Goal: Task Accomplishment & Management: Complete application form

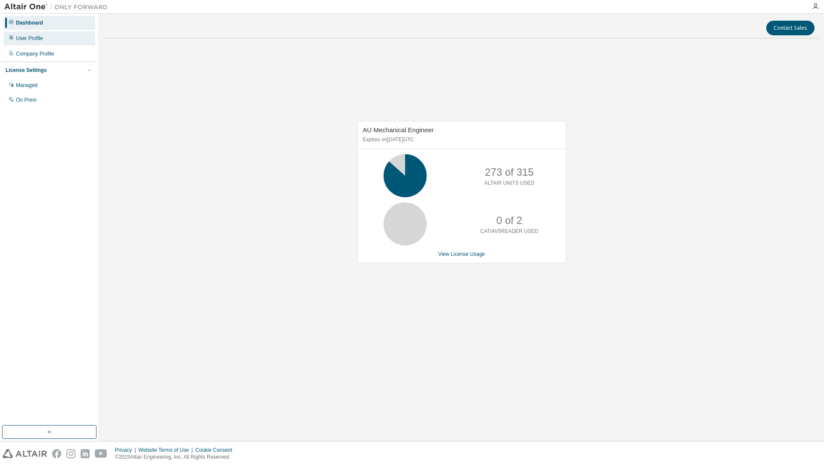
click at [43, 40] on div "User Profile" at bounding box center [49, 38] width 92 height 14
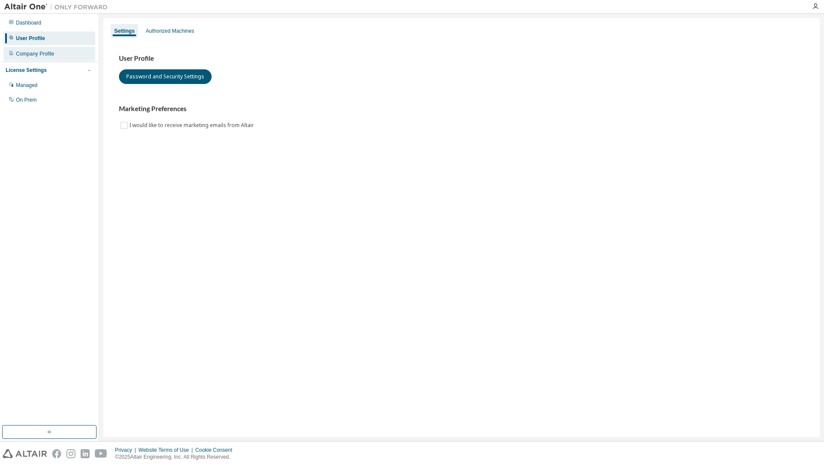
click at [44, 59] on div "Company Profile" at bounding box center [49, 54] width 92 height 14
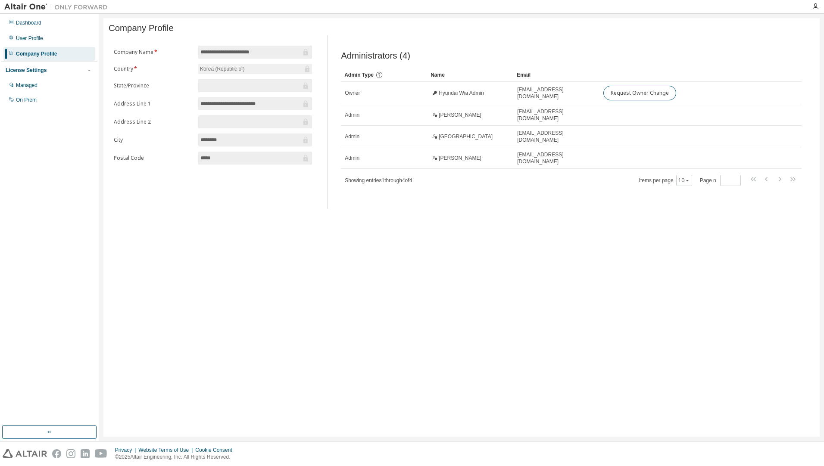
click at [16, 69] on div "License Settings" at bounding box center [26, 70] width 41 height 7
click at [28, 75] on div "License Settings Managed On Prem" at bounding box center [49, 70] width 96 height 17
drag, startPoint x: 28, startPoint y: 75, endPoint x: 29, endPoint y: 70, distance: 4.8
click at [29, 70] on div "License Settings" at bounding box center [26, 70] width 41 height 7
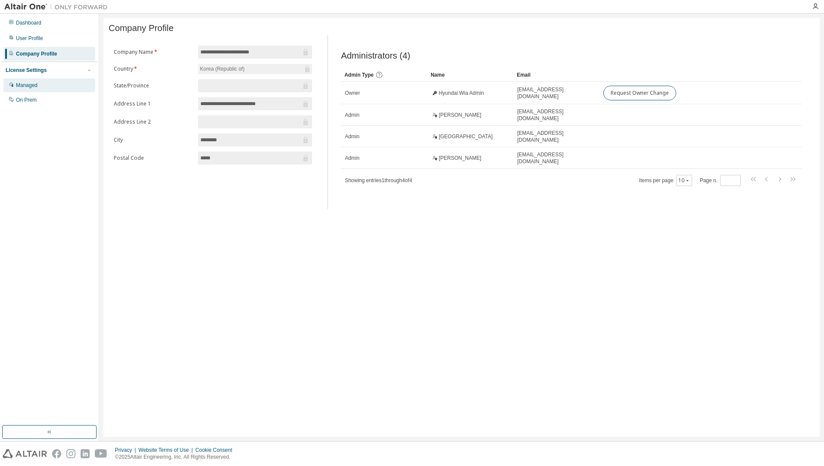
click at [30, 89] on div "Managed" at bounding box center [27, 85] width 22 height 7
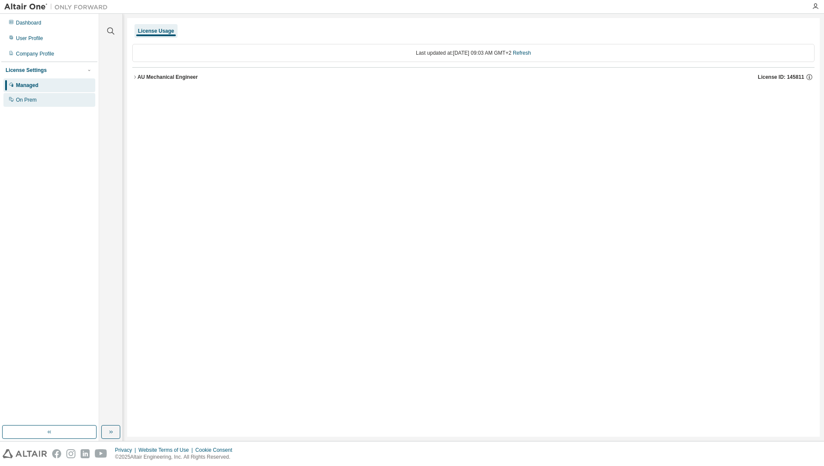
click at [43, 101] on div "On Prem" at bounding box center [49, 100] width 92 height 14
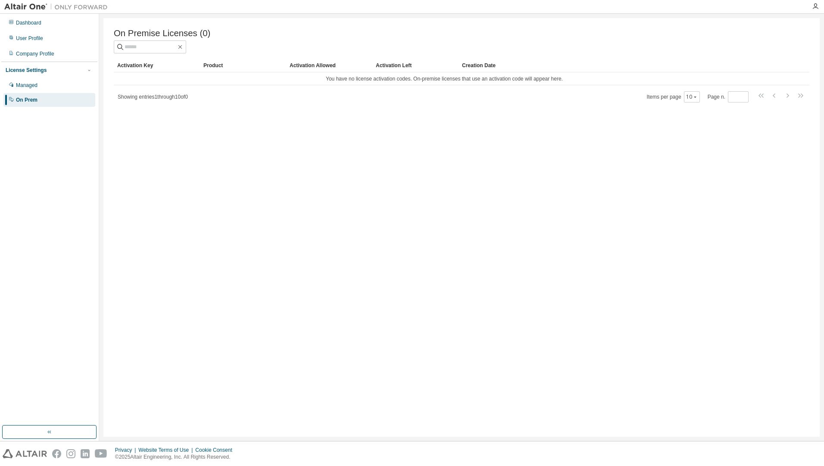
click at [37, 46] on div "Dashboard User Profile Company Profile License Settings Managed On Prem" at bounding box center [49, 61] width 96 height 93
click at [35, 43] on div "User Profile" at bounding box center [49, 38] width 92 height 14
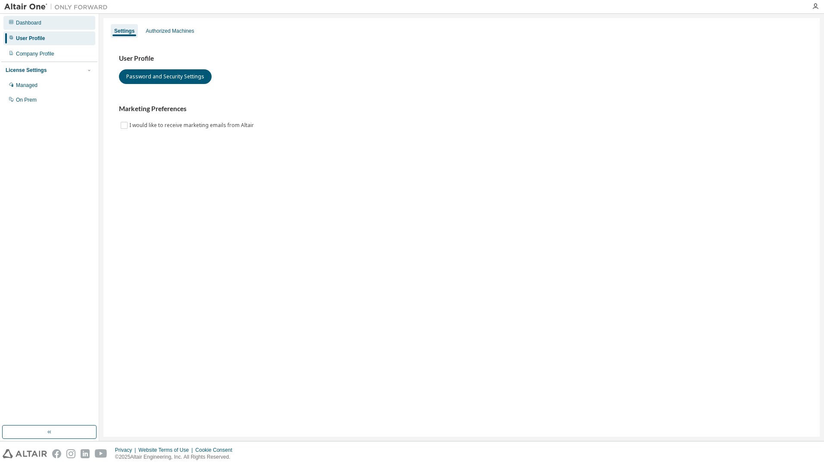
click at [45, 22] on div "Dashboard" at bounding box center [49, 23] width 92 height 14
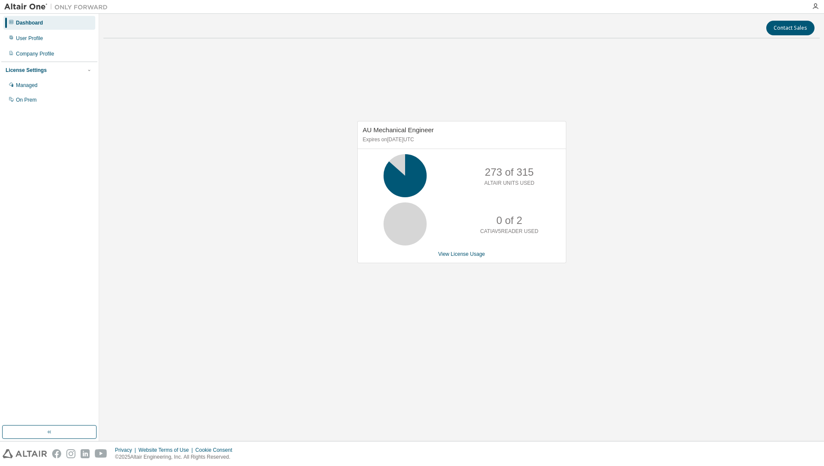
drag, startPoint x: 403, startPoint y: 178, endPoint x: 406, endPoint y: 183, distance: 5.8
click at [406, 183] on icon at bounding box center [405, 176] width 22 height 22
click at [414, 174] on icon at bounding box center [405, 176] width 22 height 22
click at [51, 40] on div "User Profile" at bounding box center [49, 38] width 92 height 14
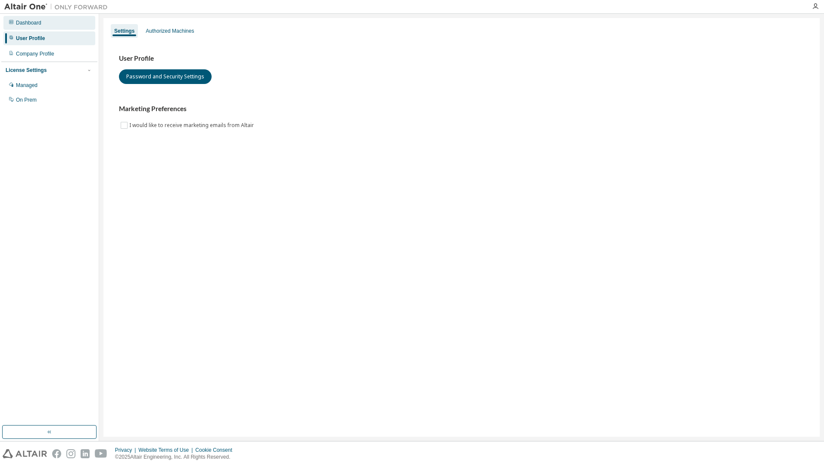
click at [54, 27] on div "Dashboard" at bounding box center [49, 23] width 92 height 14
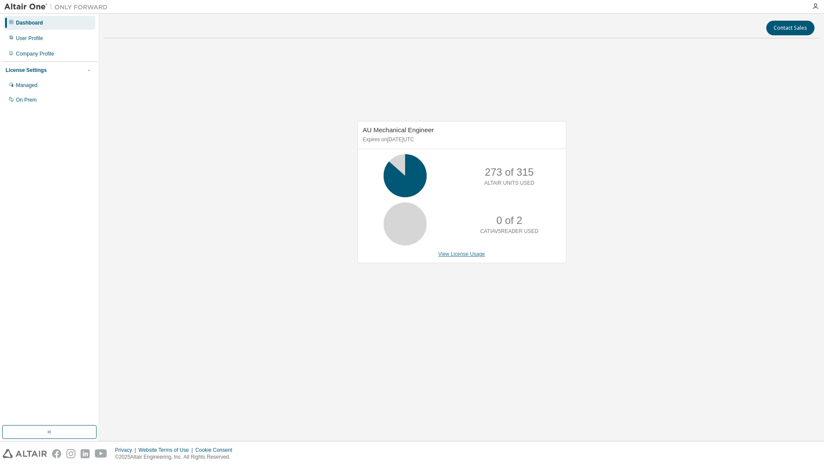
click at [470, 253] on link "View License Usage" at bounding box center [461, 254] width 47 height 6
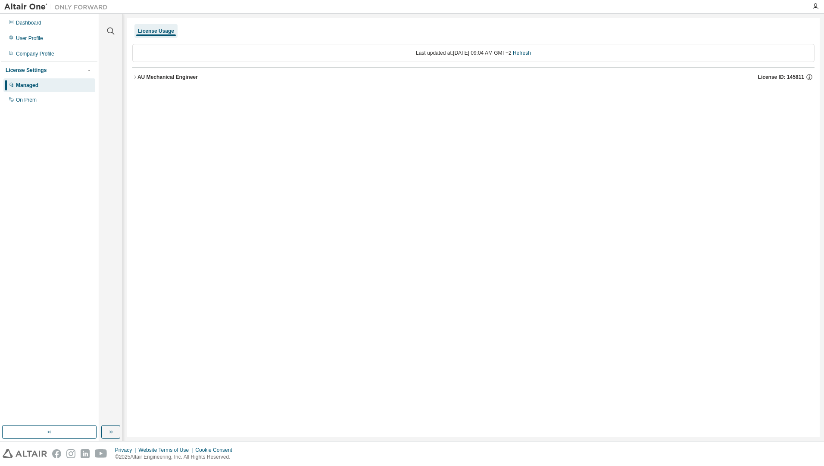
click at [137, 77] on icon "button" at bounding box center [134, 77] width 5 height 5
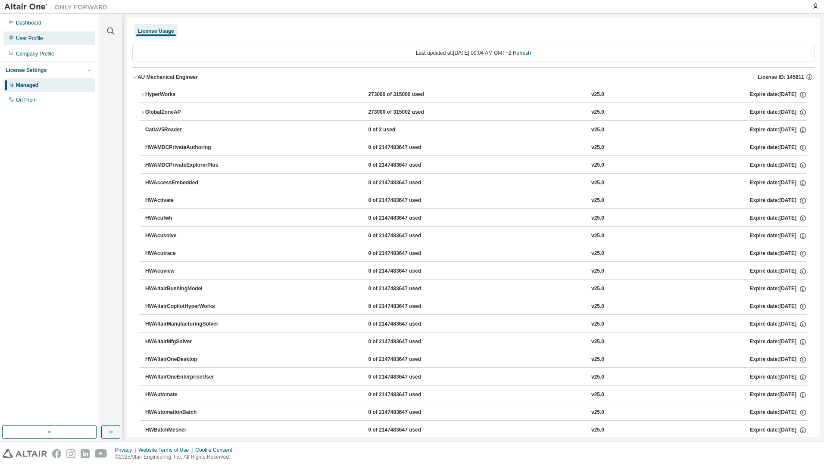
click at [43, 42] on div "User Profile" at bounding box center [49, 38] width 92 height 14
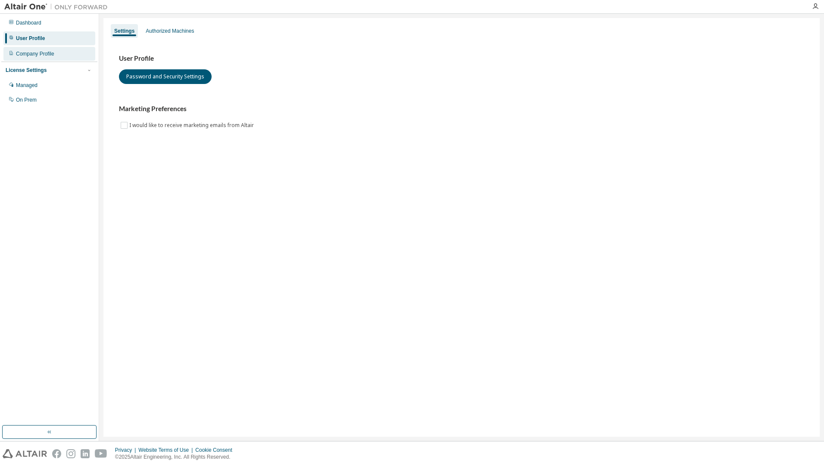
click at [36, 53] on div "Company Profile" at bounding box center [35, 53] width 38 height 7
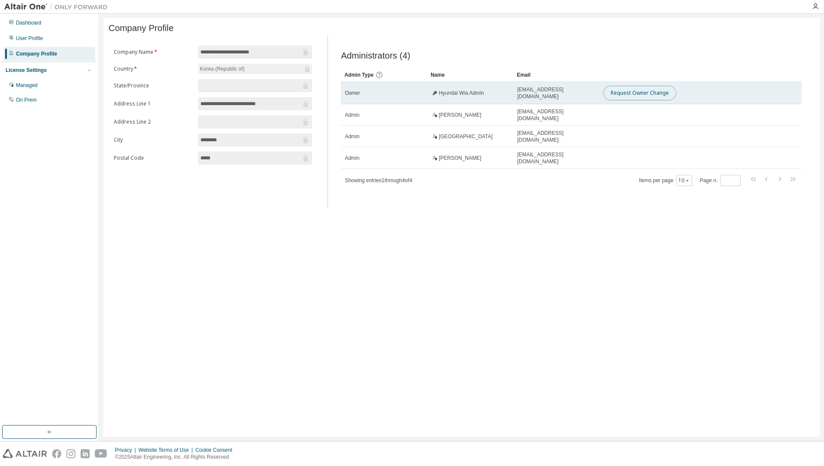
click at [633, 100] on button "Request Owner Change" at bounding box center [639, 93] width 73 height 15
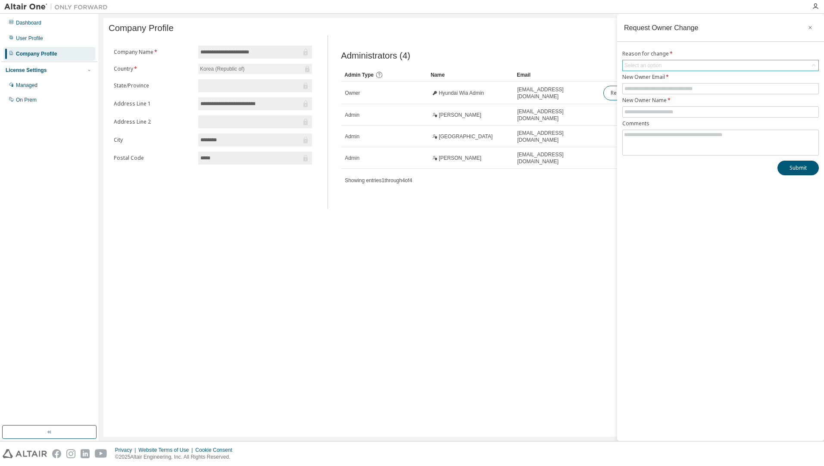
click at [652, 62] on div "Select an option" at bounding box center [642, 65] width 37 height 7
click at [649, 111] on li "Other" at bounding box center [720, 111] width 194 height 11
click at [651, 66] on div "Other" at bounding box center [721, 65] width 196 height 10
click at [649, 64] on div "Other" at bounding box center [721, 65] width 196 height 10
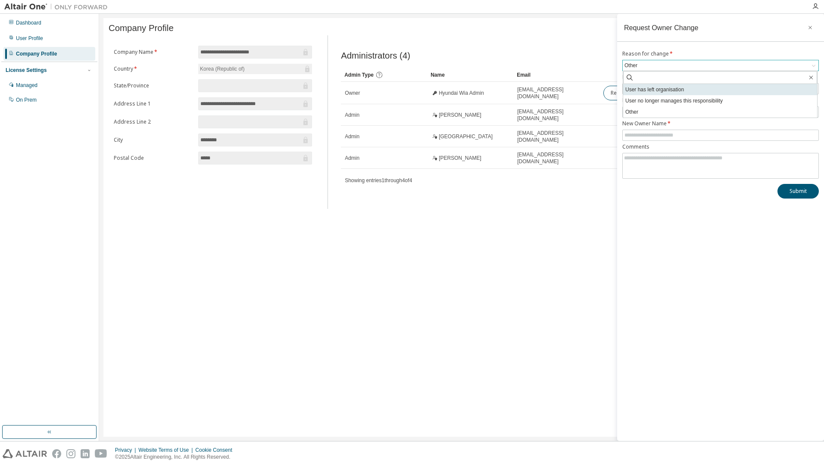
click at [642, 92] on li "User has left organisation" at bounding box center [720, 89] width 194 height 11
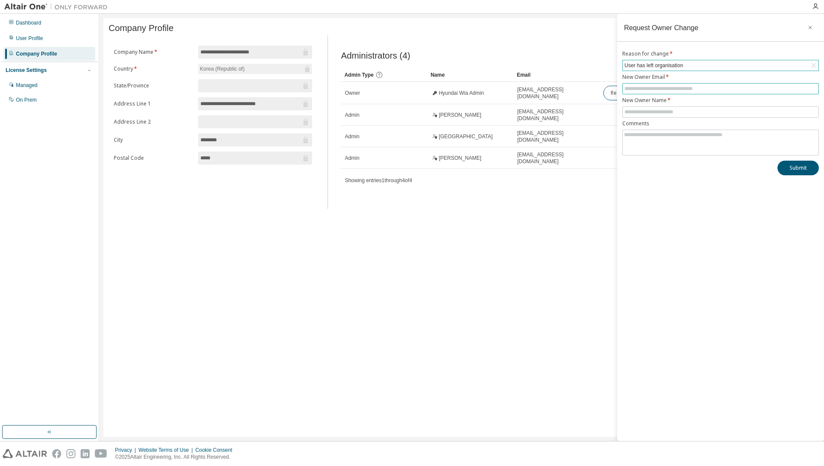
click at [643, 90] on input "text" at bounding box center [720, 88] width 192 height 7
click at [638, 87] on input "text" at bounding box center [720, 88] width 192 height 7
type input "*"
type input "**********"
click at [668, 109] on input "text" at bounding box center [720, 112] width 192 height 7
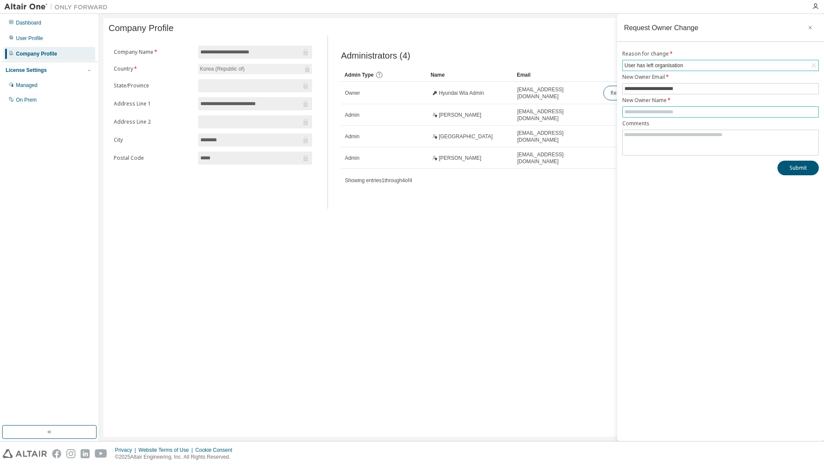
type input "*"
type input "**********"
click at [673, 144] on textarea at bounding box center [721, 141] width 196 height 22
click at [646, 140] on textarea at bounding box center [721, 141] width 196 height 22
click at [781, 165] on button "Submit" at bounding box center [797, 168] width 41 height 15
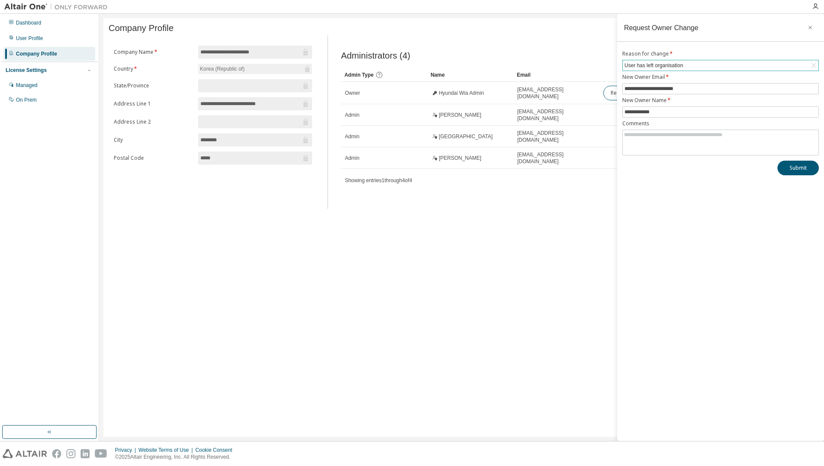
click at [697, 220] on div "**********" at bounding box center [720, 227] width 207 height 427
click at [811, 27] on icon "button" at bounding box center [810, 27] width 6 height 7
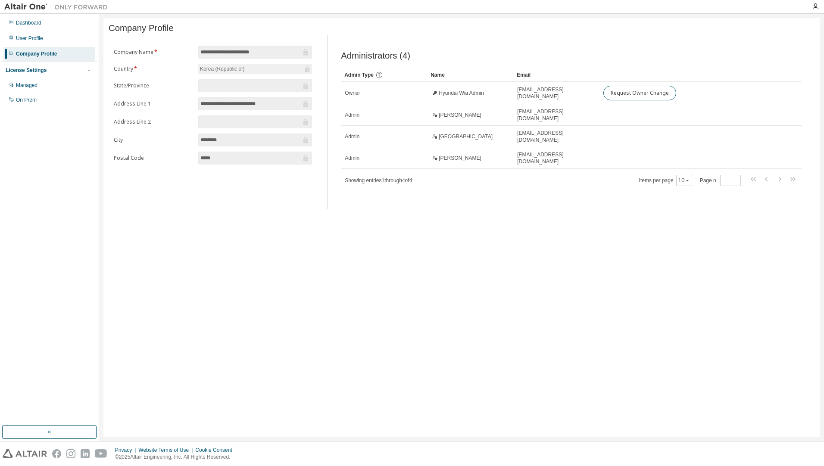
click at [635, 311] on div "**********" at bounding box center [461, 227] width 716 height 419
click at [637, 278] on div "**********" at bounding box center [461, 227] width 716 height 419
click at [24, 178] on div "Dashboard User Profile Company Profile License Settings Managed On Prem" at bounding box center [49, 219] width 96 height 409
